Goal: Transaction & Acquisition: Purchase product/service

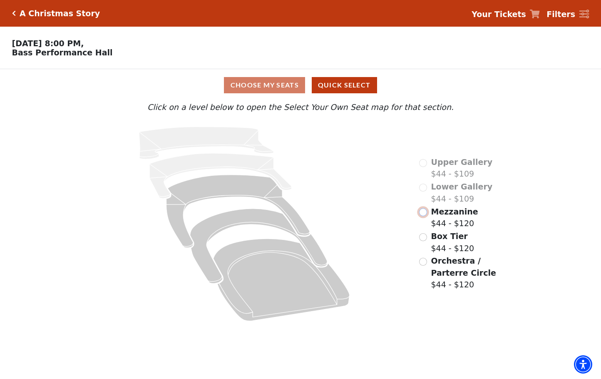
click at [425, 216] on input "Mezzanine$44 - $120\a" at bounding box center [423, 212] width 8 height 8
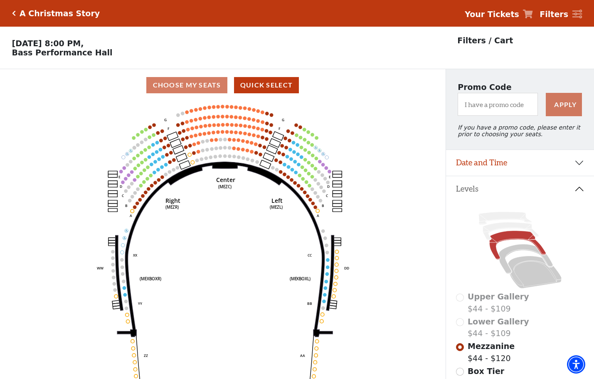
click at [419, 169] on icon "Center (MEZC) Right (MEZR) Left (MEZL) (MEXBOXR) (MEXBOXL) XX WW CC DD YY BB ZZ…" at bounding box center [222, 242] width 401 height 283
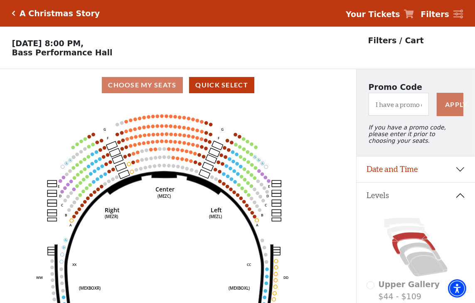
drag, startPoint x: 562, startPoint y: 0, endPoint x: 204, endPoint y: 218, distance: 419.2
click at [204, 218] on icon "Center (MEZC) Right (MEZR) Left (MEZL) (MEXBOXR) (MEXBOXL) XX WW CC DD YY BB ZZ…" at bounding box center [178, 204] width 321 height 207
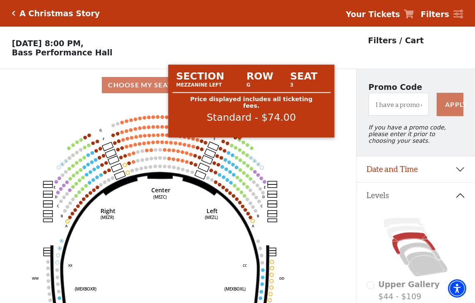
click at [240, 141] on circle at bounding box center [239, 139] width 3 height 3
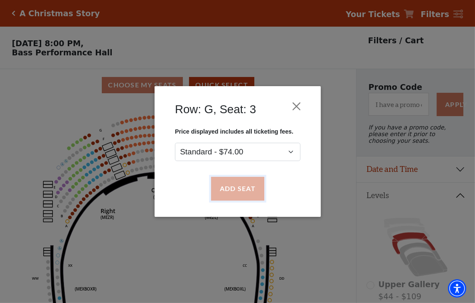
click at [240, 191] on button "Add Seat" at bounding box center [237, 188] width 53 height 23
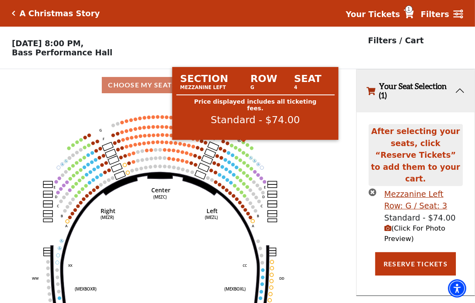
click at [244, 144] on circle at bounding box center [243, 142] width 3 height 3
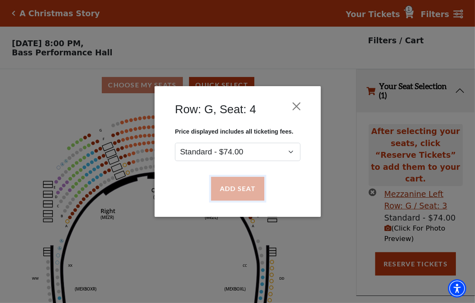
click at [248, 186] on button "Add Seat" at bounding box center [237, 188] width 53 height 23
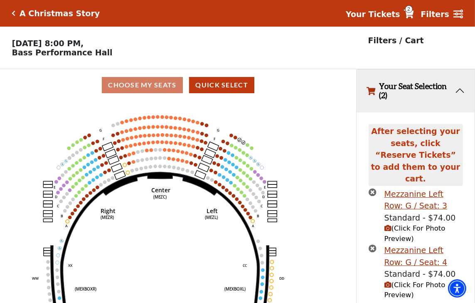
scroll to position [20, 0]
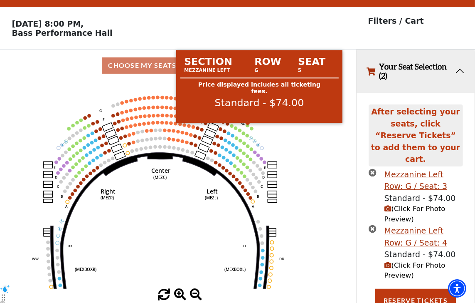
click at [247, 127] on circle at bounding box center [247, 125] width 3 height 3
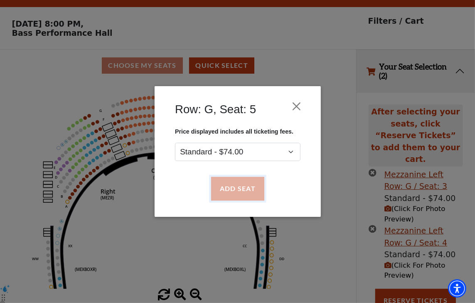
click at [248, 187] on button "Add Seat" at bounding box center [237, 188] width 53 height 23
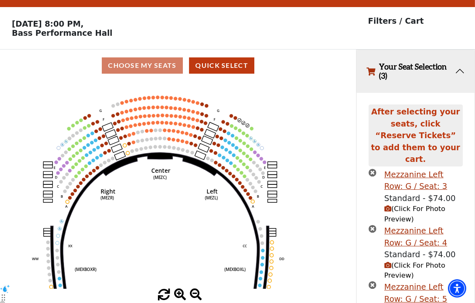
scroll to position [76, 0]
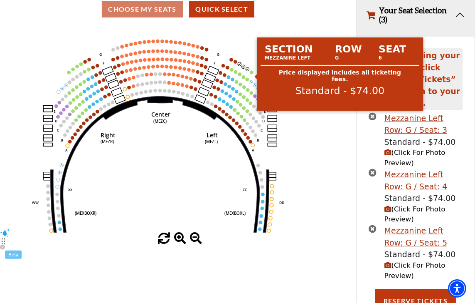
click at [251, 74] on circle at bounding box center [251, 72] width 3 height 3
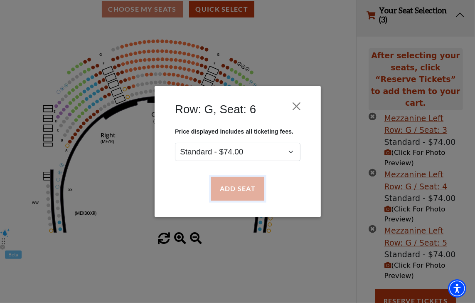
click at [234, 188] on button "Add Seat" at bounding box center [237, 188] width 53 height 23
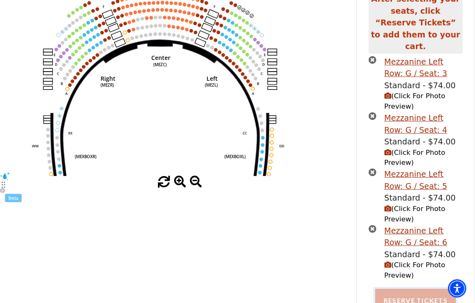
drag, startPoint x: 401, startPoint y: 289, endPoint x: 386, endPoint y: 288, distance: 15.8
click at [402, 289] on button "Reserve Tickets" at bounding box center [416, 300] width 81 height 23
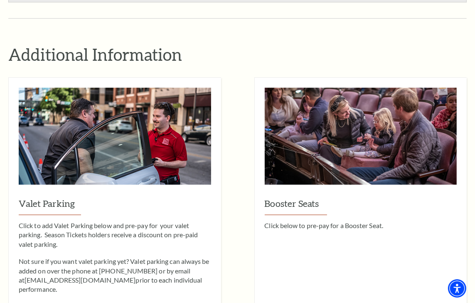
scroll to position [799, 0]
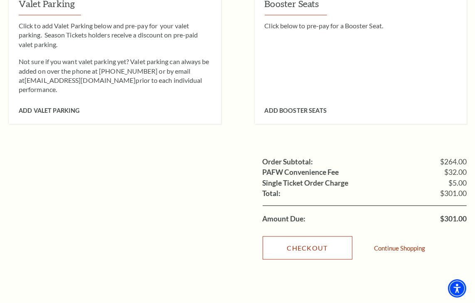
click at [317, 236] on link "Checkout" at bounding box center [308, 247] width 90 height 23
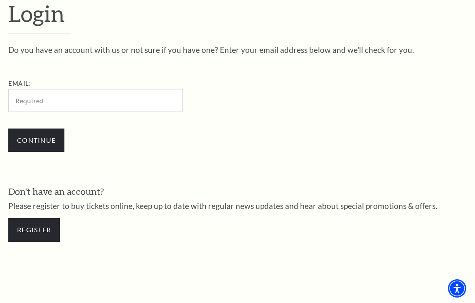
click at [79, 97] on input "Email:" at bounding box center [95, 100] width 175 height 23
type input "MelVTiradghhjbhgo@gmail.com"
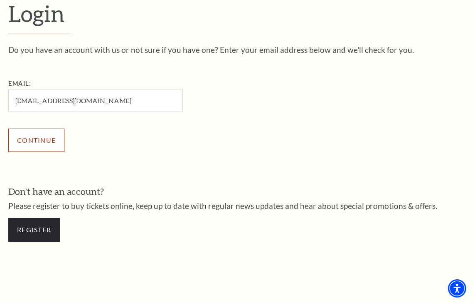
click at [31, 131] on input "Continue" at bounding box center [36, 140] width 56 height 23
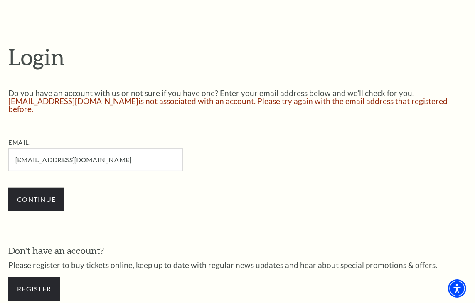
scroll to position [235, 0]
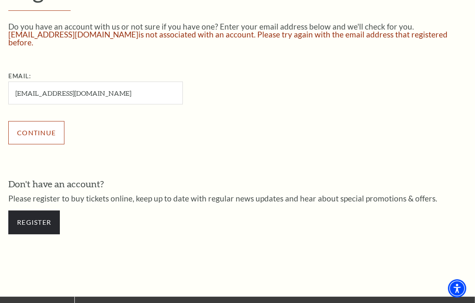
click at [36, 129] on input "Continue" at bounding box center [36, 132] width 56 height 23
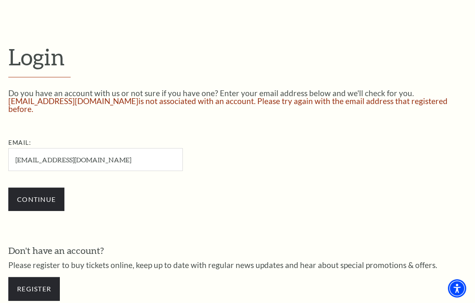
click at [65, 153] on input "MelVTiradghhjbhgo@gmail.com" at bounding box center [95, 159] width 175 height 23
drag, startPoint x: 39, startPoint y: 150, endPoint x: 58, endPoint y: 159, distance: 21.2
click at [58, 159] on input "MelVTiradghhjb452hgo@gmail.com" at bounding box center [95, 159] width 175 height 23
type input "[EMAIL_ADDRESS][DOMAIN_NAME]"
click at [48, 188] on input "Continue" at bounding box center [36, 199] width 56 height 23
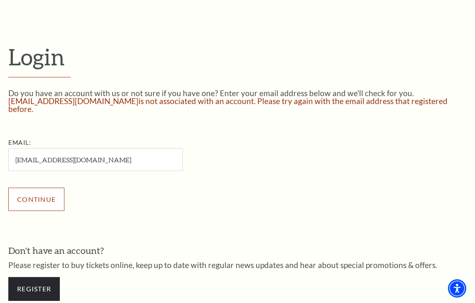
click at [42, 199] on input "Continue" at bounding box center [36, 199] width 56 height 23
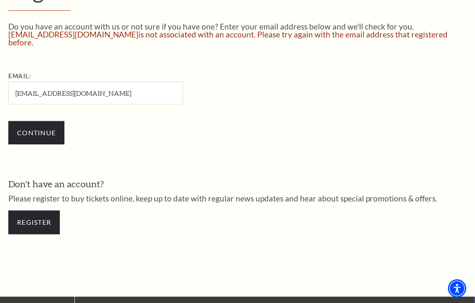
scroll to position [301, 0]
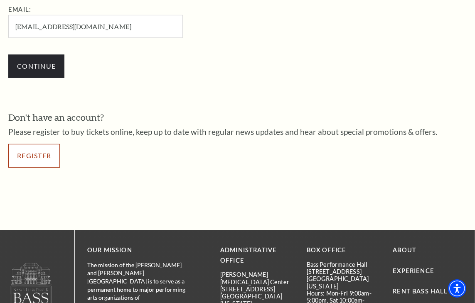
click at [42, 149] on link "Register" at bounding box center [34, 155] width 52 height 23
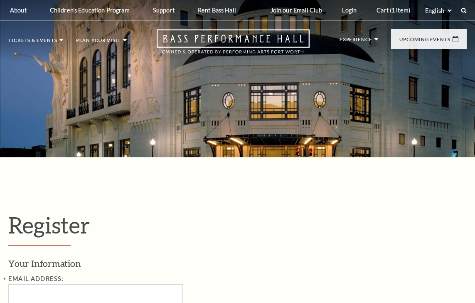
select select "1"
select select "[GEOGRAPHIC_DATA]"
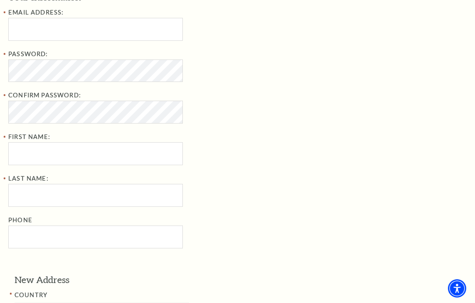
scroll to position [200, 0]
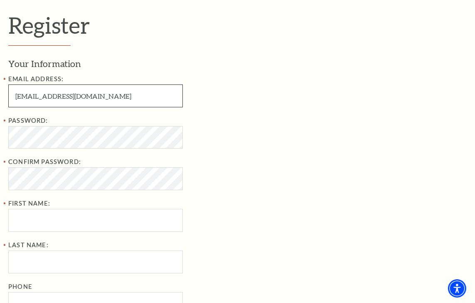
click at [38, 95] on input "DonaldNFlgetcher@gmail.com" at bounding box center [95, 95] width 175 height 23
drag, startPoint x: 32, startPoint y: 96, endPoint x: 88, endPoint y: 97, distance: 55.7
click at [89, 97] on input "Donald452NFlgetcher@gmail.com" at bounding box center [95, 95] width 175 height 23
type input "Donald452NFlgetcher@gmail.com"
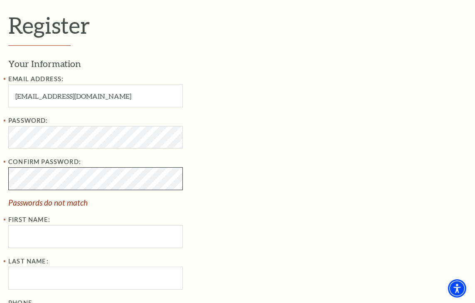
scroll to position [333, 0]
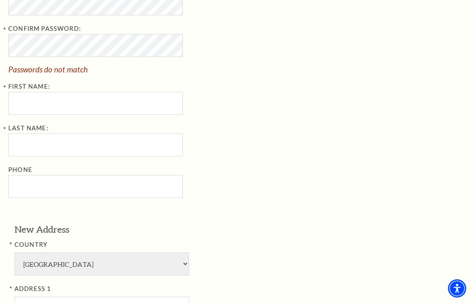
click at [98, 116] on div "Email Address: Donald452NFlgetcher@gmail.com Password: Confirm Password: Passwo…" at bounding box center [143, 69] width 270 height 257
click at [92, 104] on input "First Name:" at bounding box center [95, 103] width 175 height 23
type input "HHGRFG"
type input "YHGFHF"
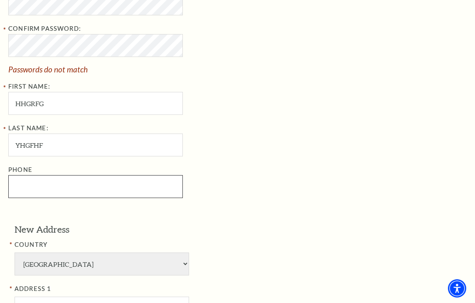
type input "8169039865"
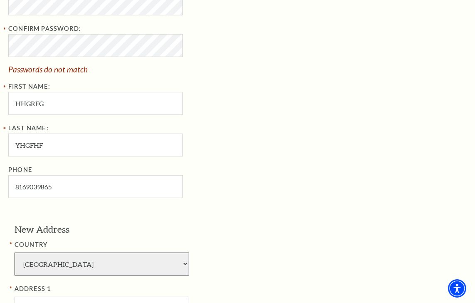
select select "217"
type input "411 Pinnickinick Street Poulsbo, WA"
type input "Virgin Megastores"
type input "98370"
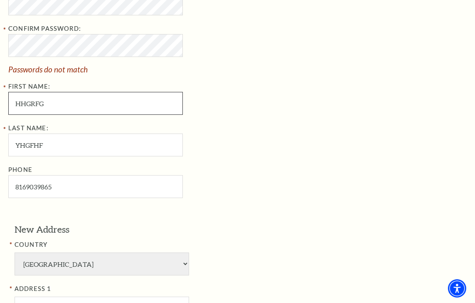
type input "816-903-9865"
select select
type input "816-903-9865"
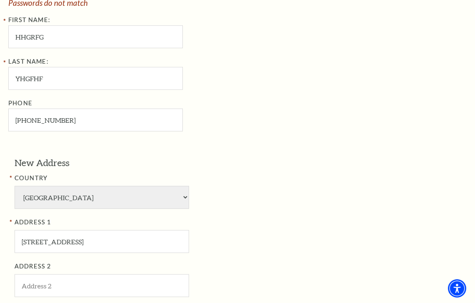
scroll to position [466, 0]
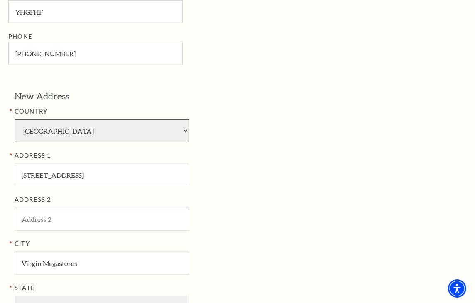
click at [121, 134] on select "Afghanistan Albania Algeria Andorra Angola Antigua and Barbuda Argentina Aruba …" at bounding box center [102, 130] width 175 height 23
select select "1"
click at [15, 119] on select "Afghanistan Albania Algeria Andorra Angola Antigua and Barbuda Argentina Aruba …" at bounding box center [102, 130] width 175 height 23
select select "TX"
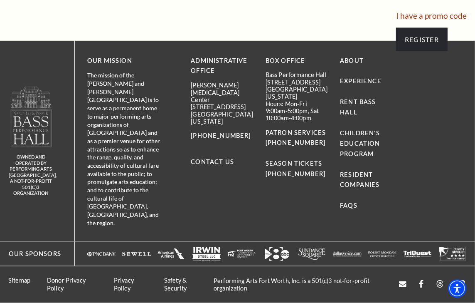
scroll to position [666, 0]
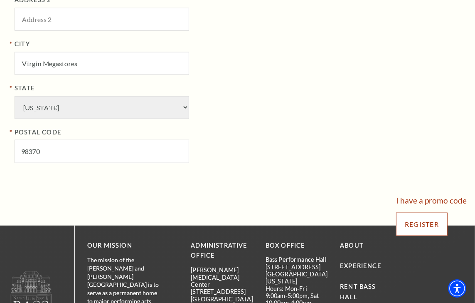
click at [423, 219] on input "Register" at bounding box center [422, 224] width 52 height 23
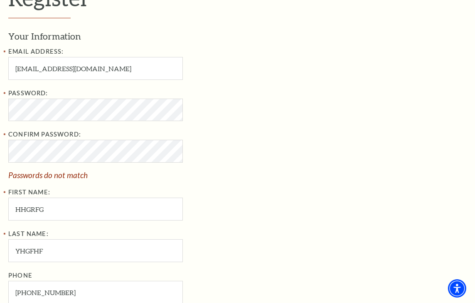
drag, startPoint x: 309, startPoint y: 193, endPoint x: 295, endPoint y: 198, distance: 14.9
click at [308, 195] on div "Your Information Email Address: Donald452NFlgetcher@gmail.com Password: Confirm…" at bounding box center [237, 167] width 459 height 274
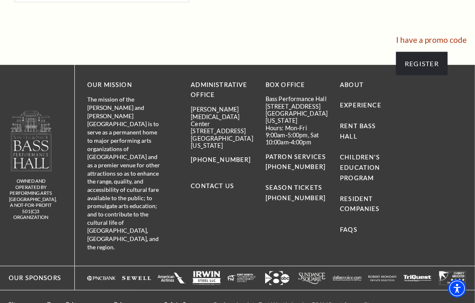
scroll to position [693, 0]
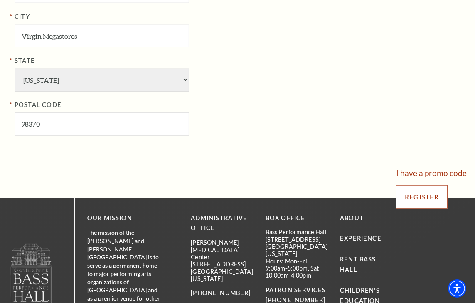
click at [421, 196] on input "Register" at bounding box center [422, 196] width 52 height 23
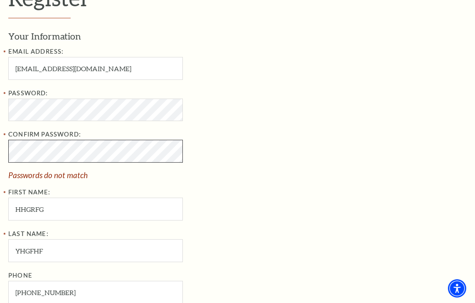
drag, startPoint x: 79, startPoint y: 178, endPoint x: -101, endPoint y: 161, distance: 180.9
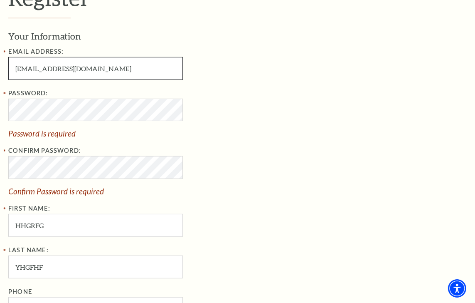
drag, startPoint x: 81, startPoint y: 68, endPoint x: -68, endPoint y: 89, distance: 150.8
type input "hmy192199hjh@gmail.com"
click at [30, 96] on label "Password:" at bounding box center [28, 92] width 40 height 7
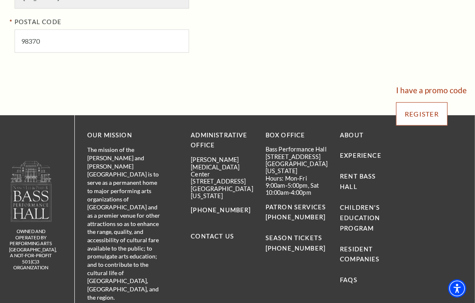
scroll to position [744, 0]
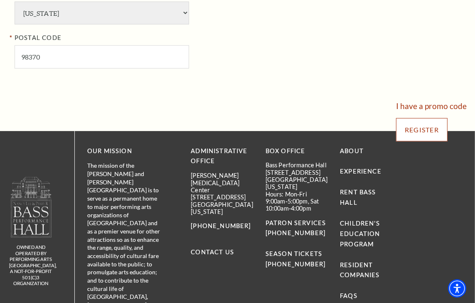
click at [398, 131] on input "Register" at bounding box center [422, 129] width 52 height 23
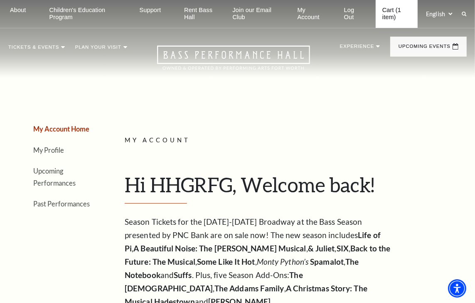
click at [391, 15] on link "Cart (1 item)" at bounding box center [397, 14] width 42 height 28
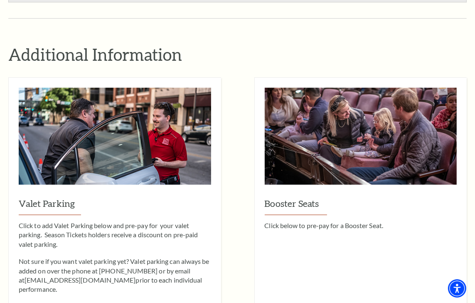
scroll to position [932, 0]
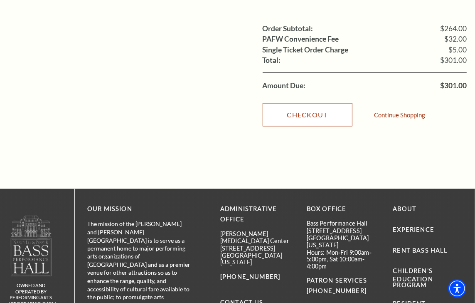
click at [314, 103] on link "Checkout" at bounding box center [308, 114] width 90 height 23
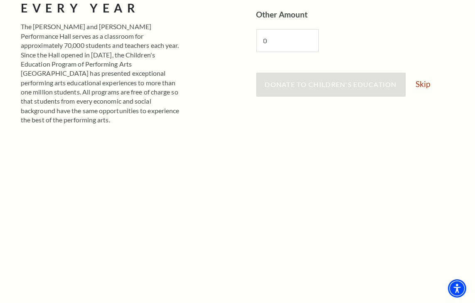
scroll to position [133, 0]
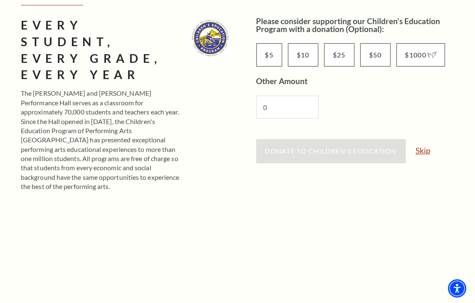
click at [423, 150] on link "Skip" at bounding box center [423, 150] width 15 height 8
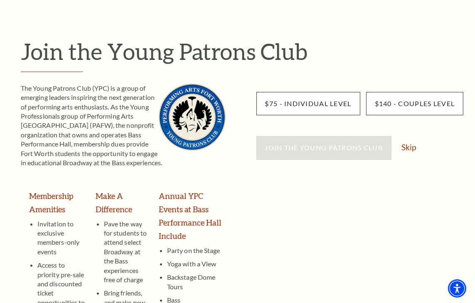
scroll to position [133, 0]
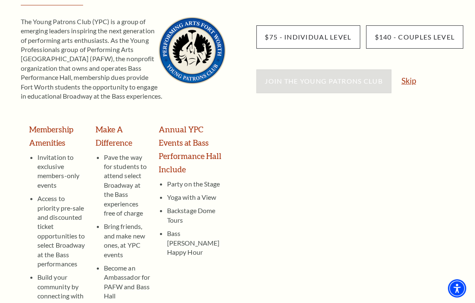
click at [407, 81] on link "Skip" at bounding box center [409, 81] width 15 height 8
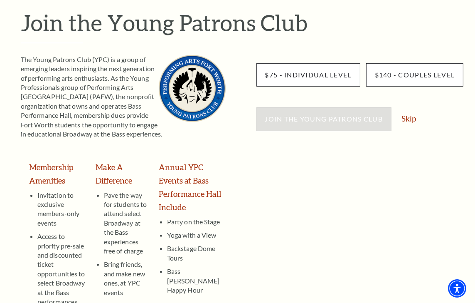
scroll to position [29, 0]
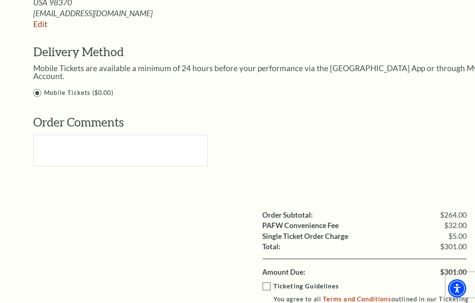
scroll to position [932, 0]
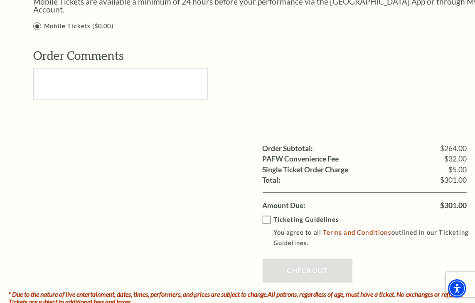
click at [195, 191] on ul "Order Subtotal: $264.00 PAFW Convenience Fee $32.00 Single Ticket Order Charge …" at bounding box center [237, 176] width 459 height 67
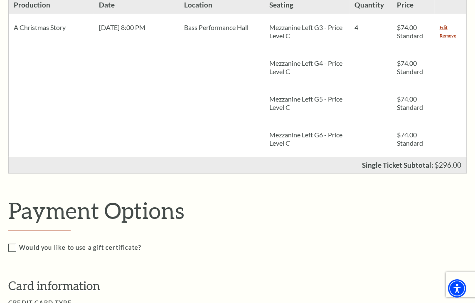
scroll to position [200, 0]
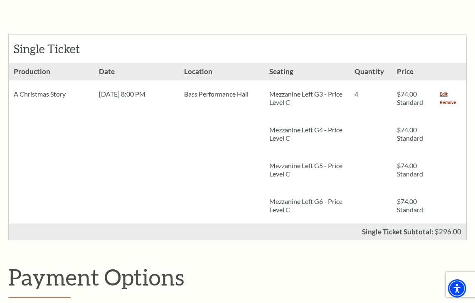
click at [440, 103] on link "Remove" at bounding box center [448, 102] width 17 height 8
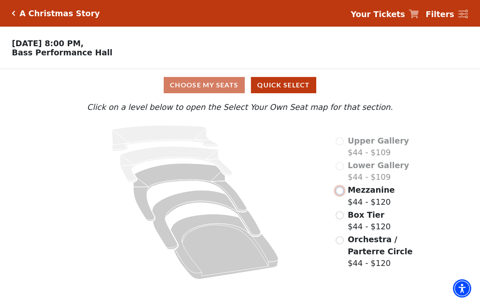
click at [341, 193] on input "Mezzanine$44 - $120\a" at bounding box center [340, 191] width 8 height 8
